Goal: Find specific page/section

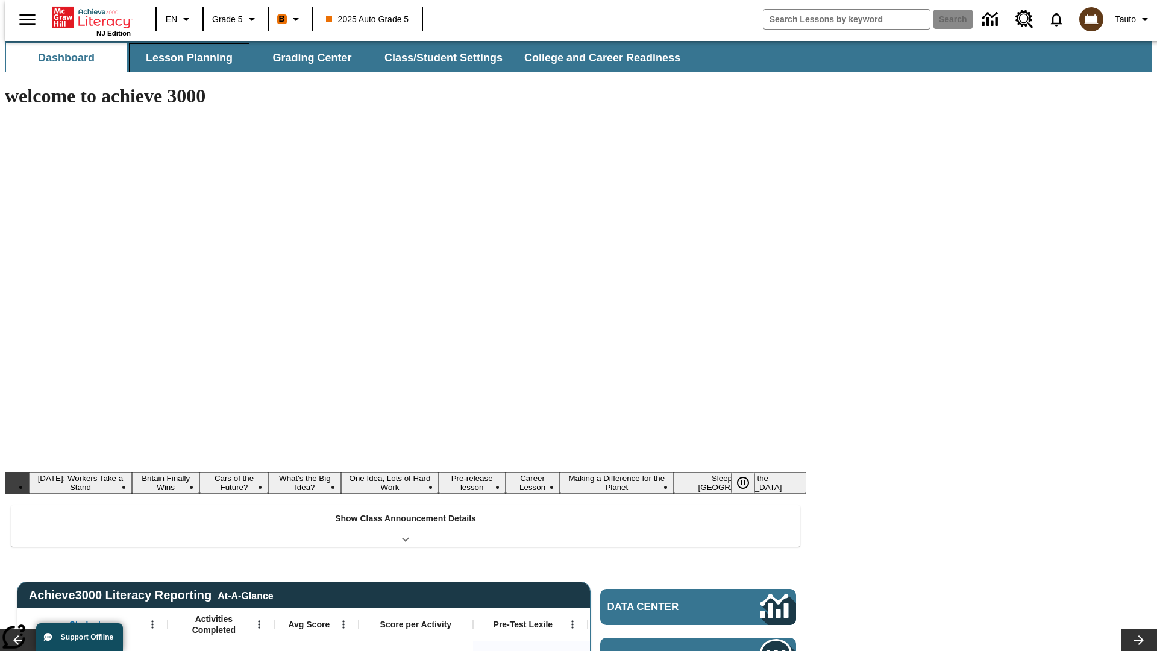
click at [184, 58] on button "Lesson Planning" at bounding box center [189, 57] width 121 height 29
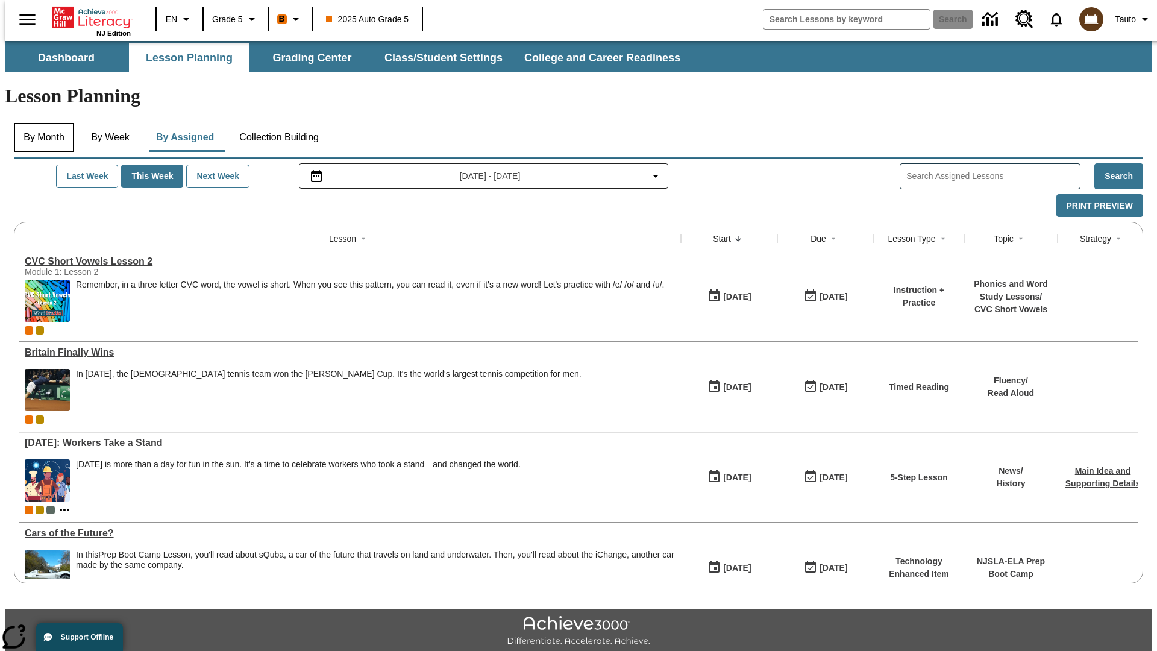
click at [40, 123] on button "By Month" at bounding box center [44, 137] width 60 height 29
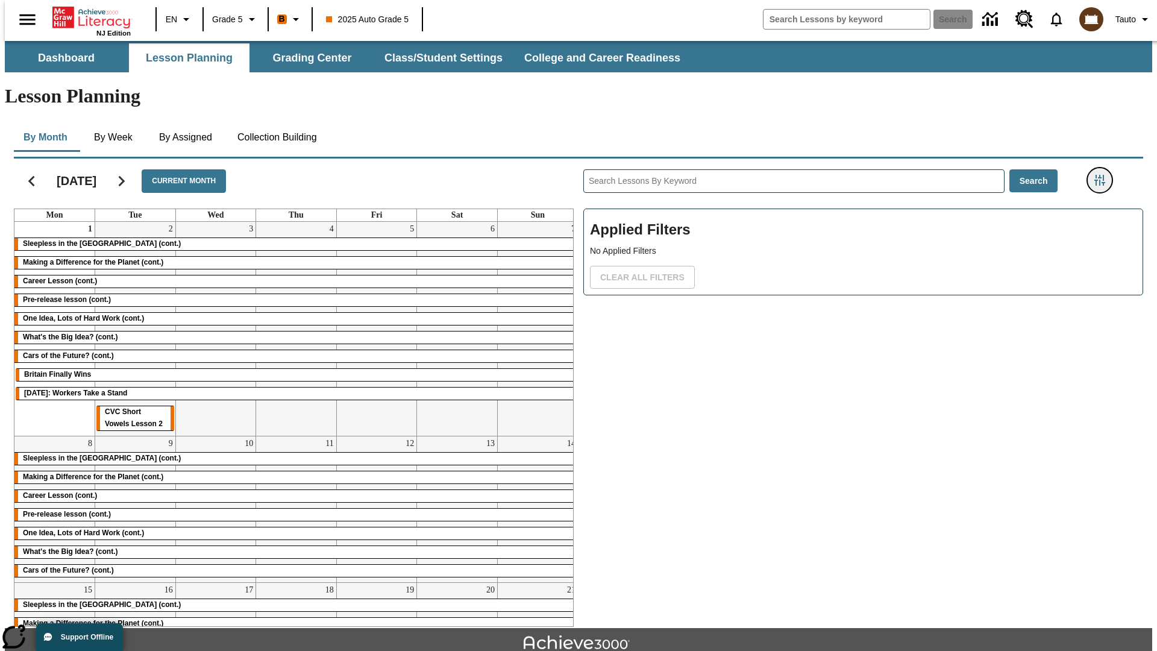
click at [1103, 175] on icon "Filters Side menu" at bounding box center [1099, 180] width 11 height 11
